Goal: Task Accomplishment & Management: Manage account settings

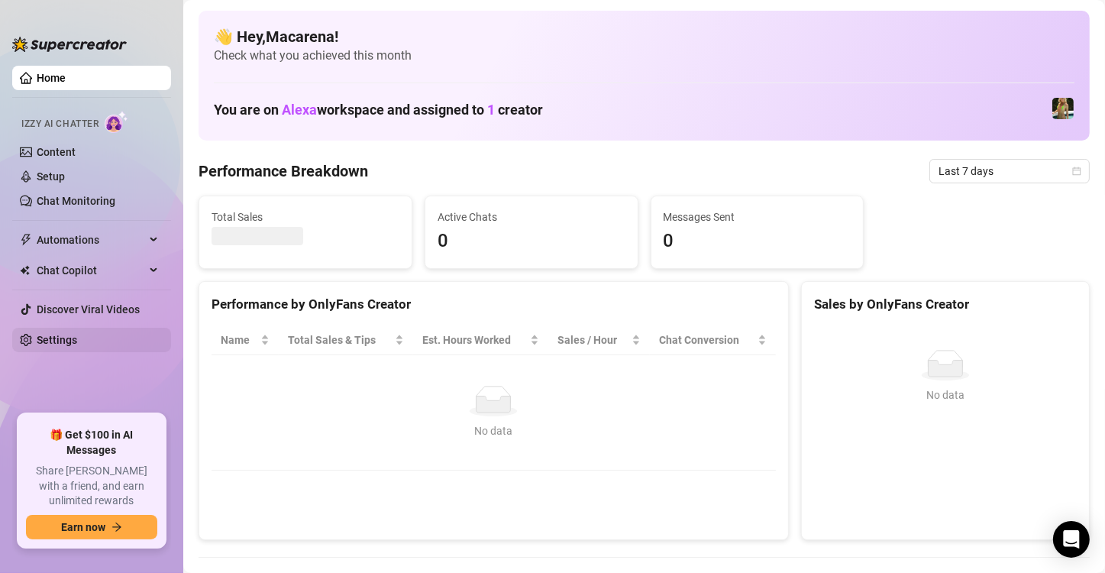
click at [77, 334] on link "Settings" at bounding box center [57, 340] width 40 height 12
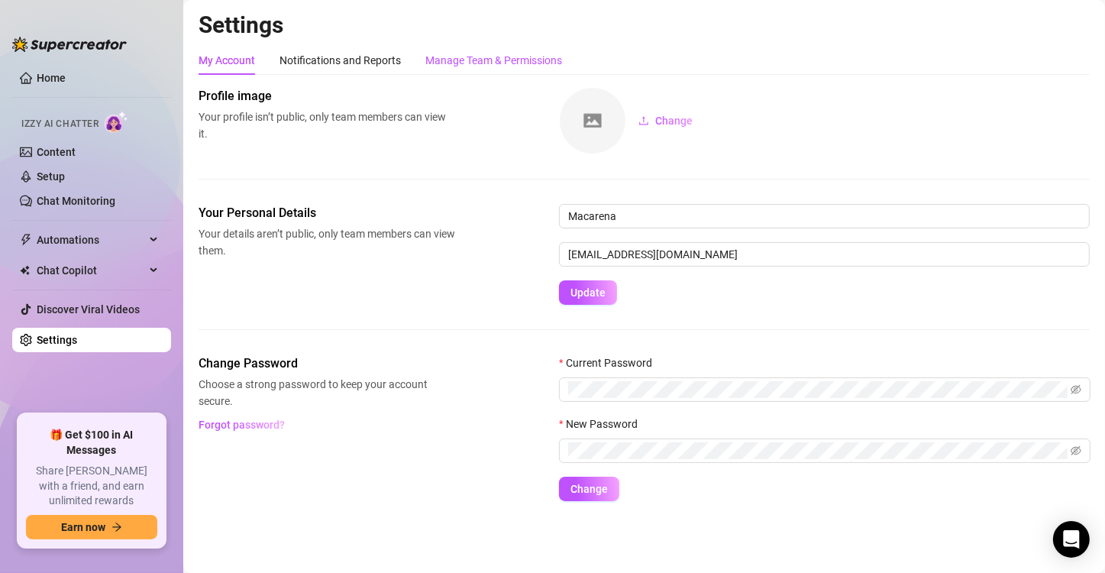
click at [501, 63] on div "Manage Team & Permissions" at bounding box center [493, 60] width 137 height 17
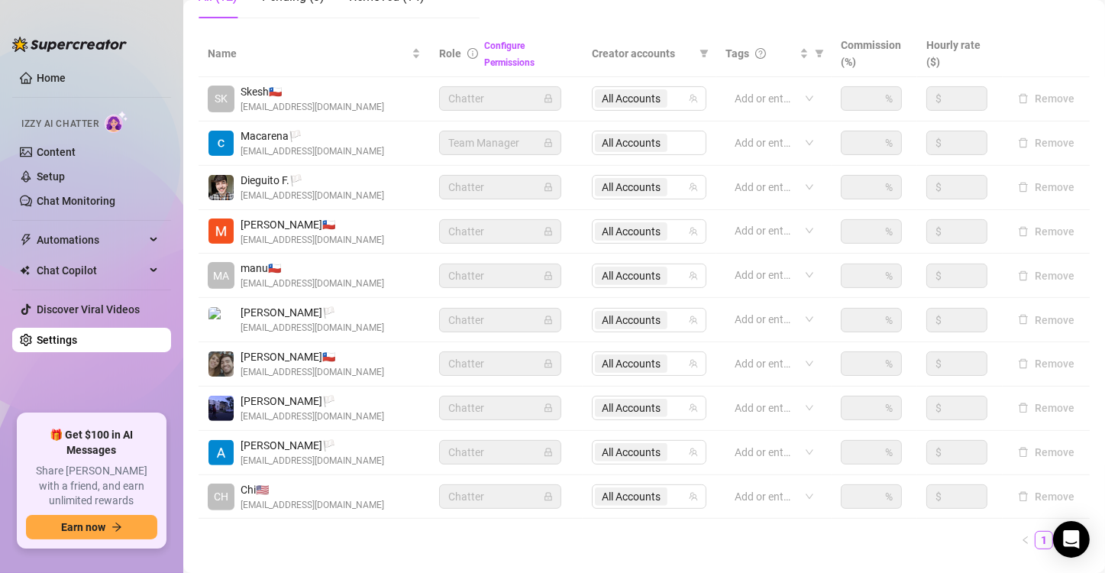
scroll to position [286, 0]
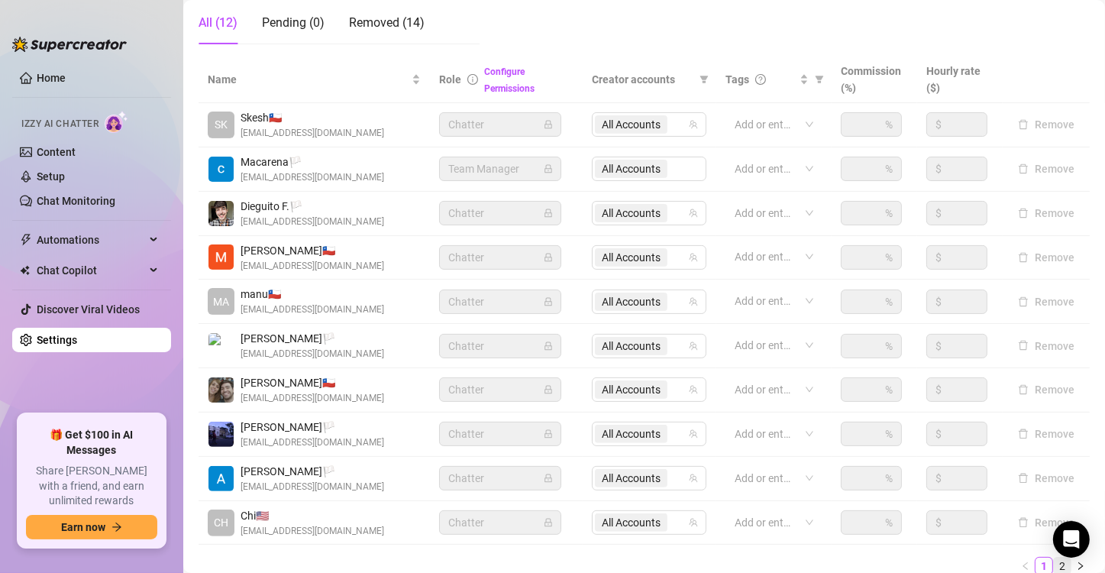
click at [1054, 562] on link "2" at bounding box center [1062, 566] width 17 height 17
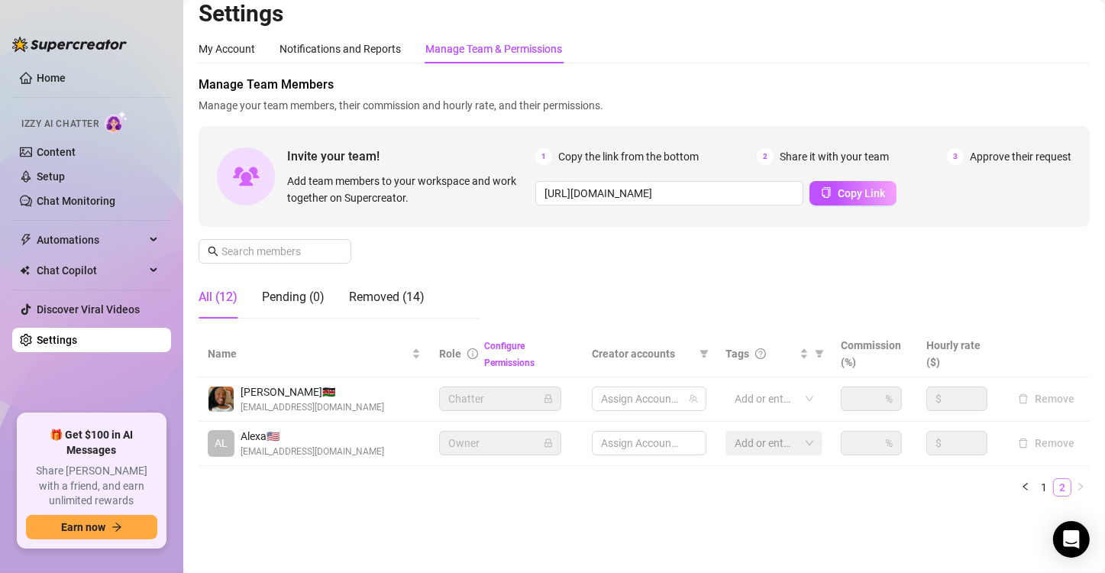
scroll to position [10, 0]
click at [655, 397] on span "All Accounts" at bounding box center [631, 400] width 73 height 18
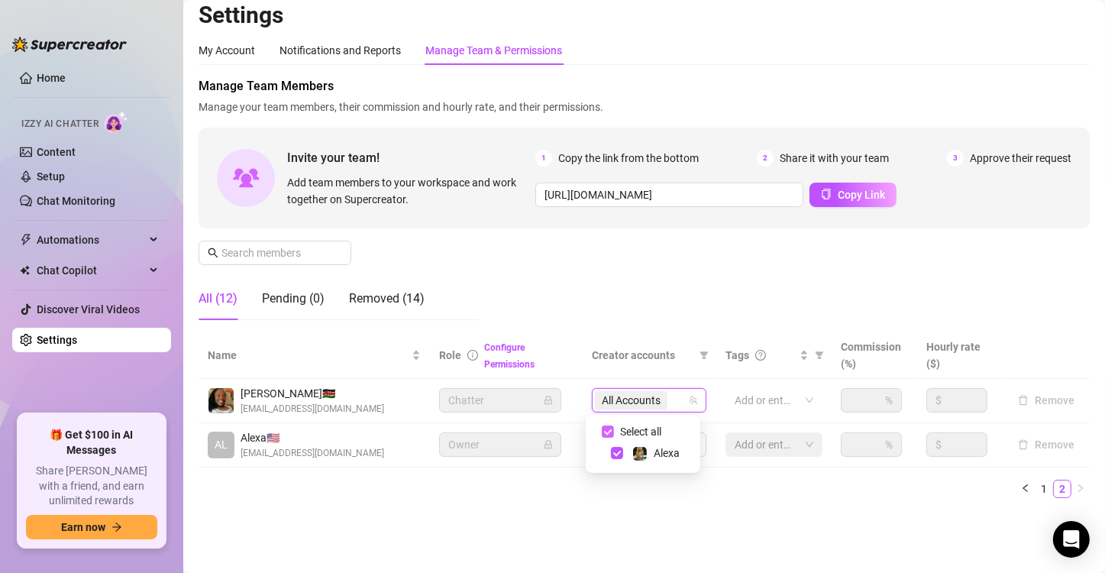
click at [648, 426] on span "Select all" at bounding box center [640, 431] width 53 height 17
click at [614, 426] on input "Select all" at bounding box center [608, 431] width 12 height 12
checkbox input "false"
click at [639, 495] on ul "1 2" at bounding box center [644, 489] width 891 height 18
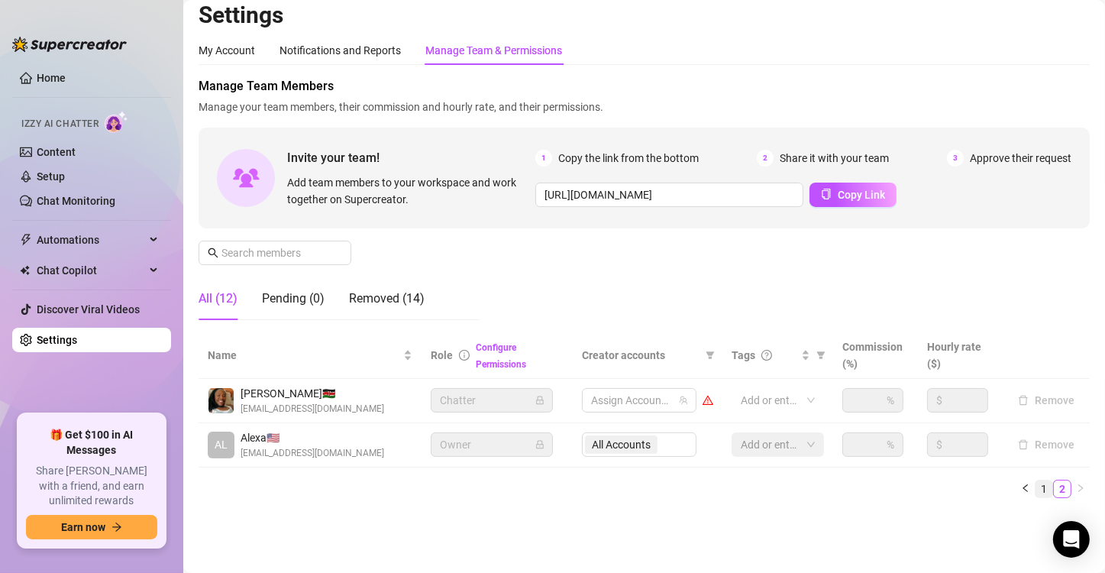
click at [1036, 488] on link "1" at bounding box center [1044, 488] width 17 height 17
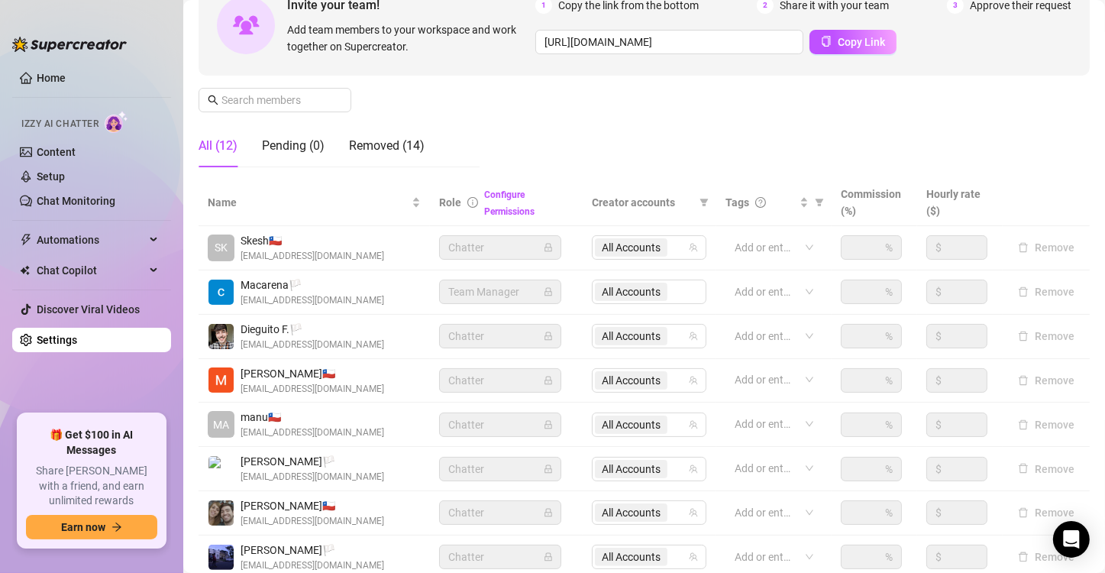
scroll to position [315, 0]
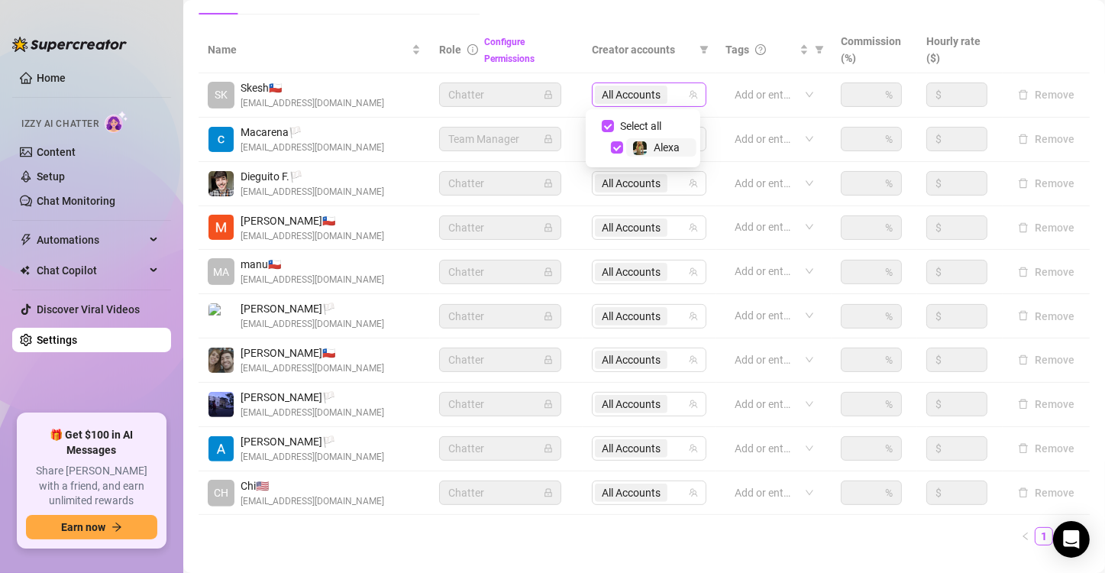
click at [630, 95] on span "All Accounts" at bounding box center [631, 94] width 59 height 17
click at [653, 145] on div "Alexa" at bounding box center [655, 147] width 47 height 18
checkbox input "false"
click at [629, 269] on span "All Accounts" at bounding box center [631, 272] width 59 height 17
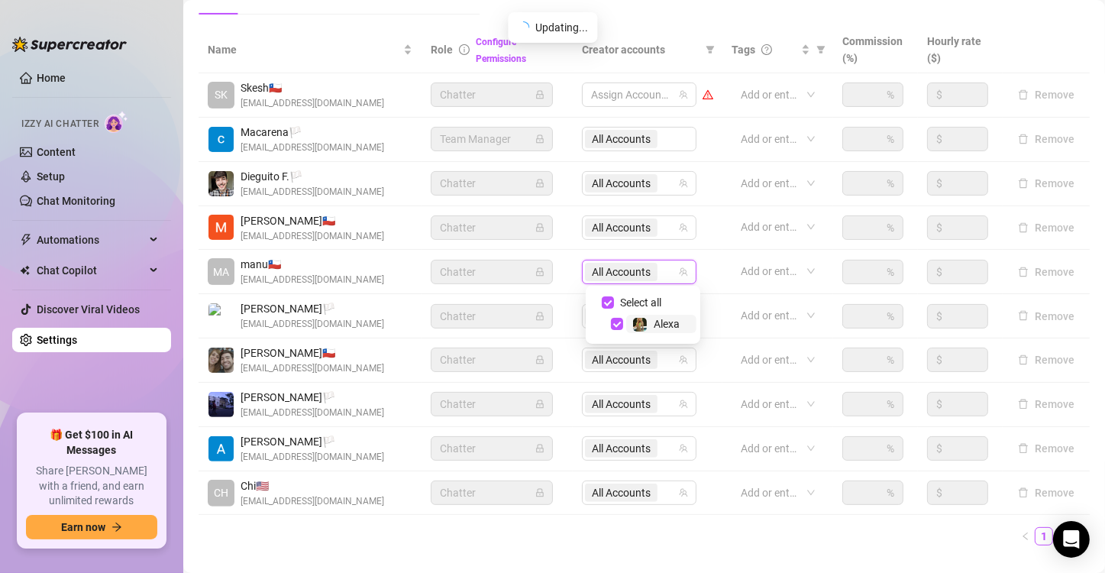
click at [652, 322] on div "Alexa" at bounding box center [655, 324] width 47 height 18
checkbox input "false"
click at [503, 278] on span "Chatter" at bounding box center [492, 271] width 104 height 23
click at [553, 268] on td "Chatter" at bounding box center [497, 272] width 151 height 44
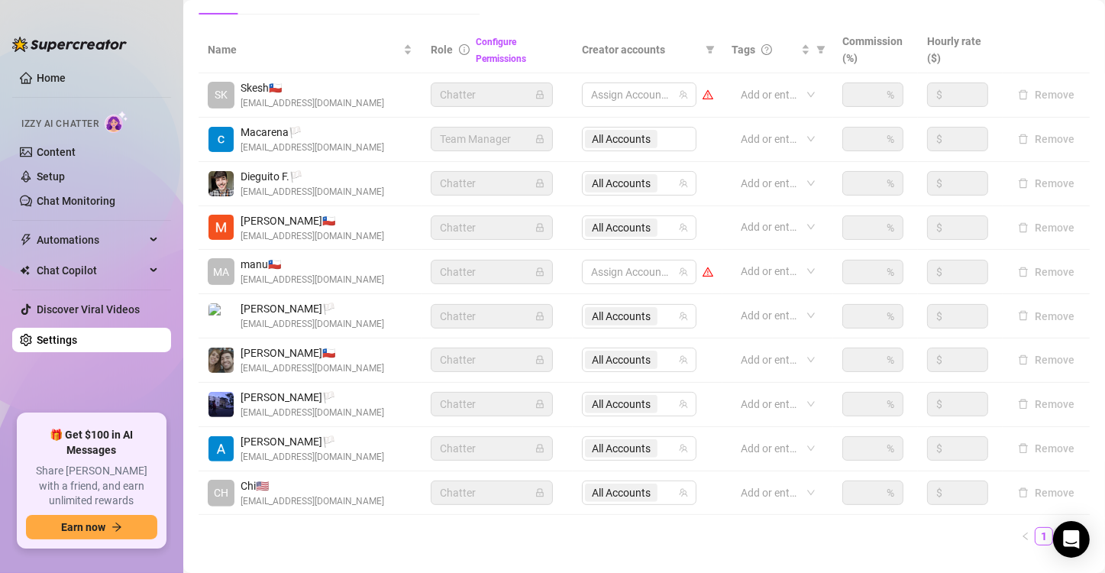
click at [1054, 535] on link "2" at bounding box center [1062, 536] width 17 height 17
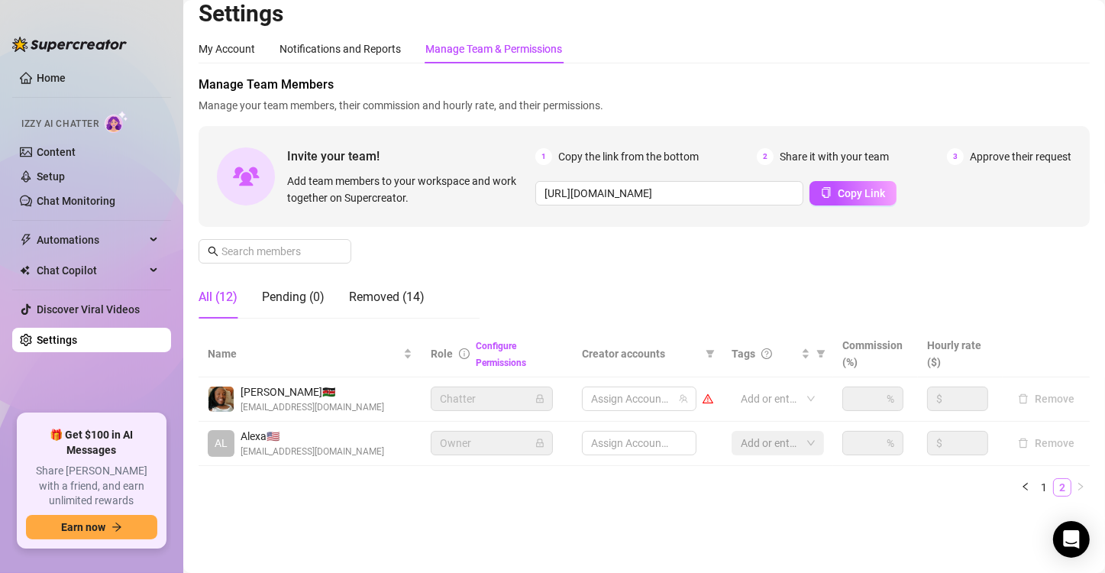
scroll to position [10, 0]
